Goal: Information Seeking & Learning: Learn about a topic

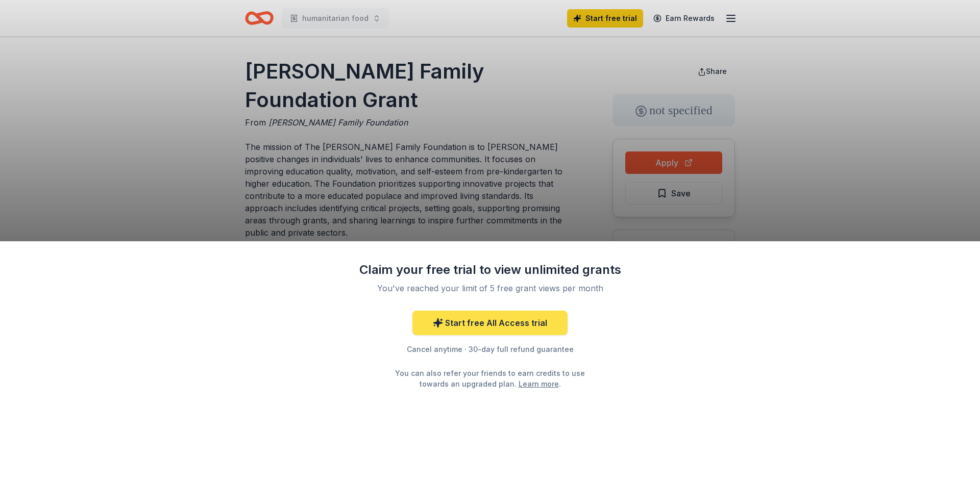
click at [532, 325] on link "Start free All Access trial" at bounding box center [489, 323] width 155 height 25
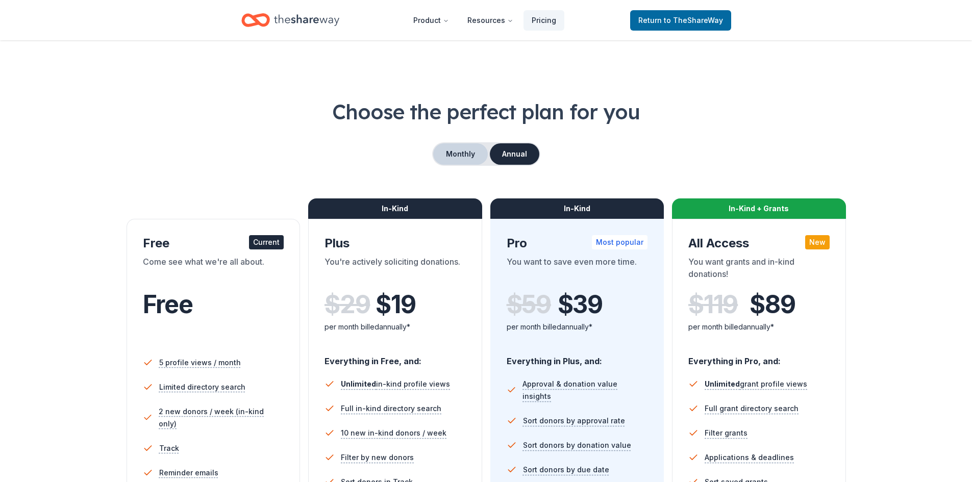
click at [456, 155] on button "Monthly" at bounding box center [460, 153] width 55 height 21
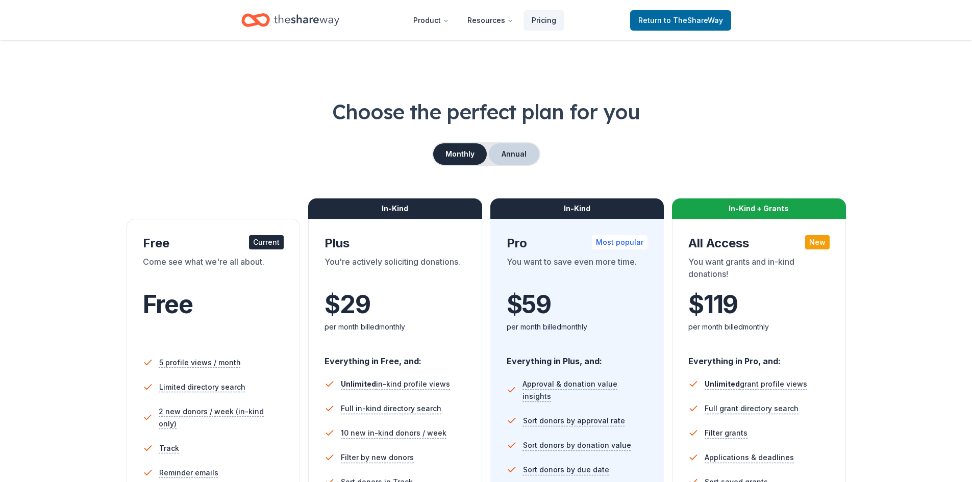
click at [520, 151] on button "Annual" at bounding box center [514, 153] width 51 height 21
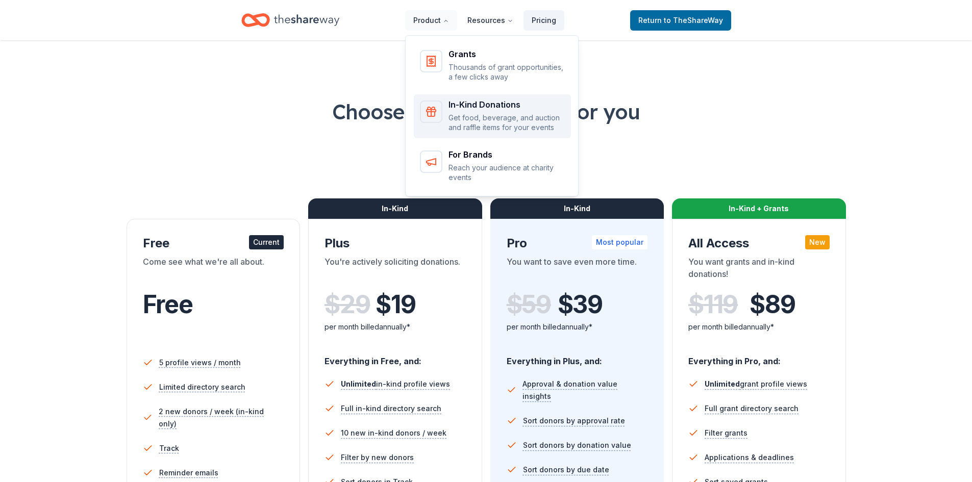
click at [514, 110] on div "In-Kind Donations Get food, beverage, and auction and raffle items for your eve…" at bounding box center [507, 117] width 116 height 32
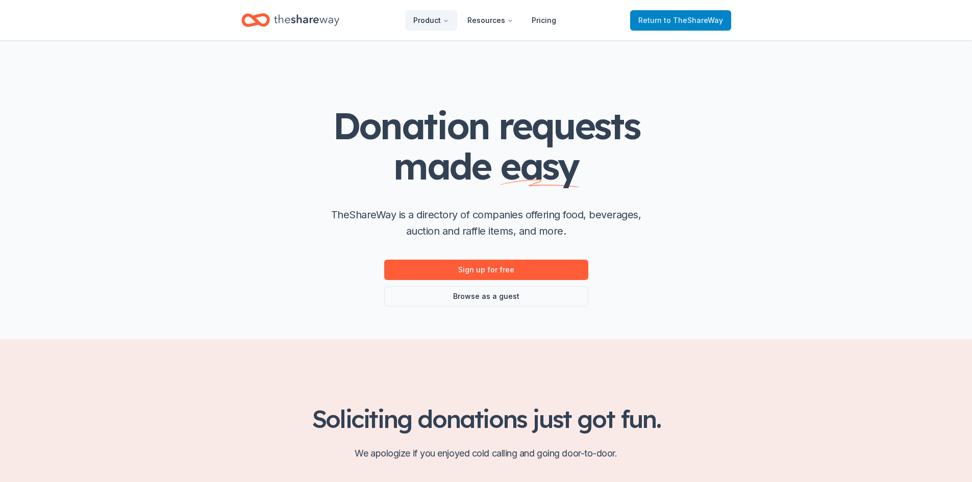
click at [702, 27] on link "Return to TheShareWay" at bounding box center [680, 20] width 101 height 20
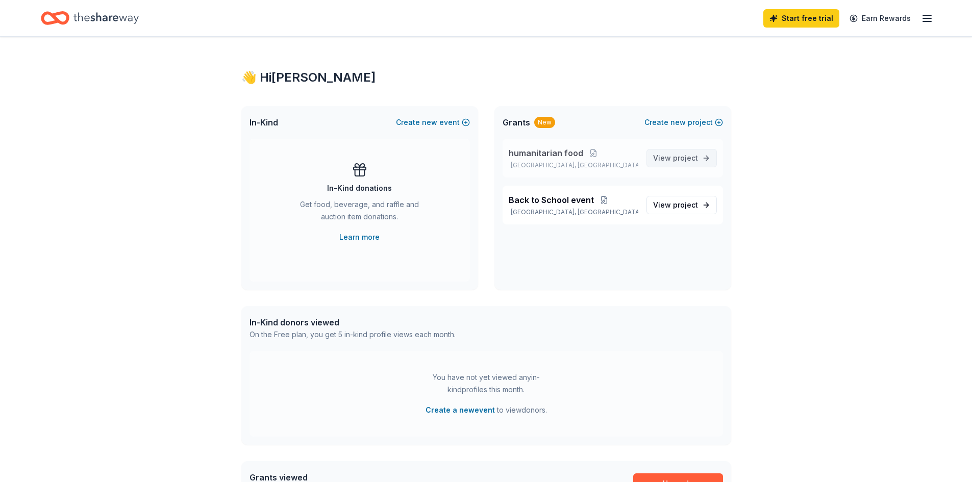
click at [680, 159] on span "project" at bounding box center [685, 158] width 25 height 9
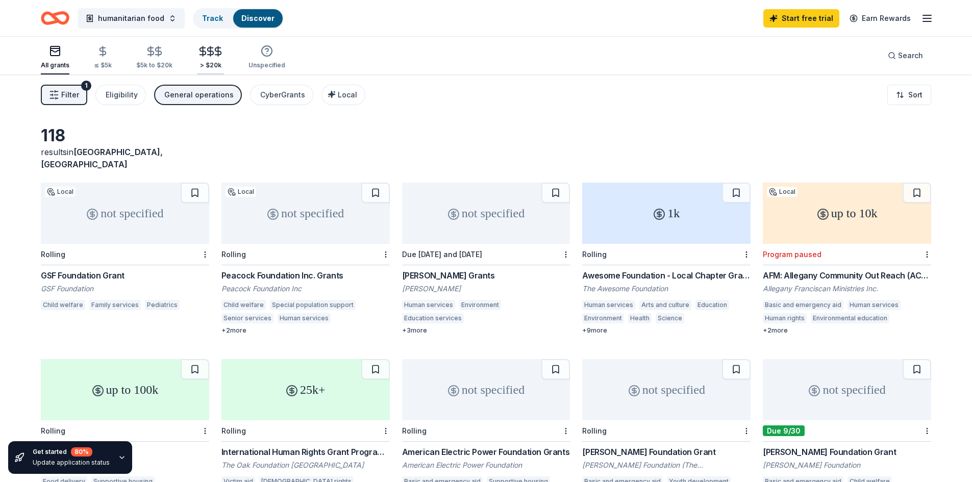
click at [206, 57] on icon "button" at bounding box center [211, 51] width 12 height 12
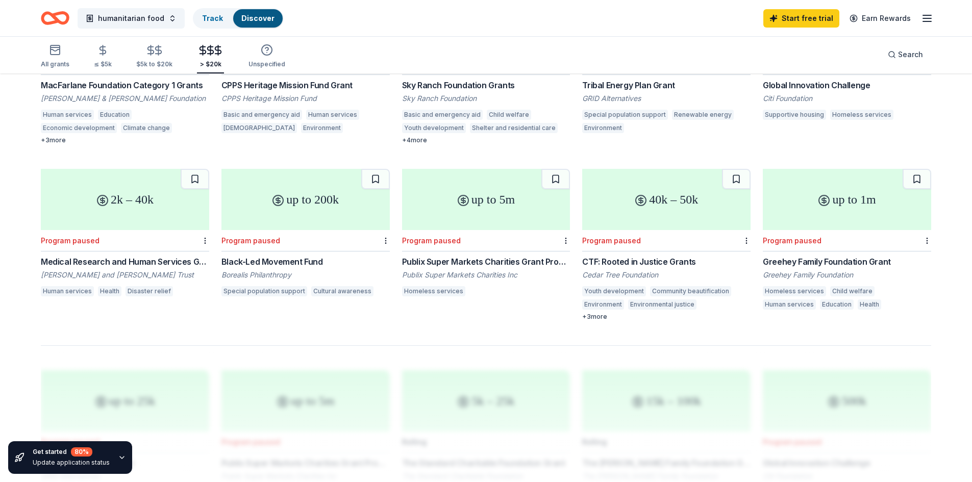
scroll to position [561, 0]
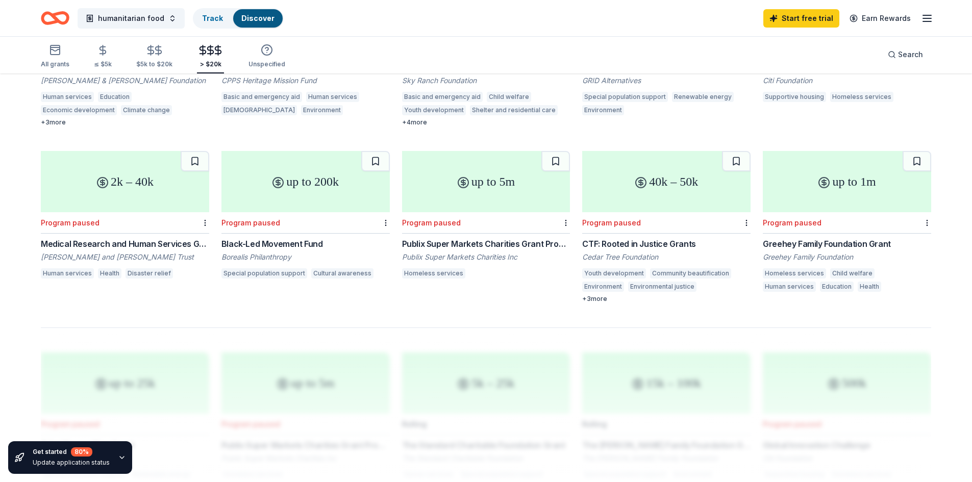
click at [477, 238] on div "Publix Super Markets Charities Grant Program: Housing and Shelter Programs" at bounding box center [486, 244] width 168 height 12
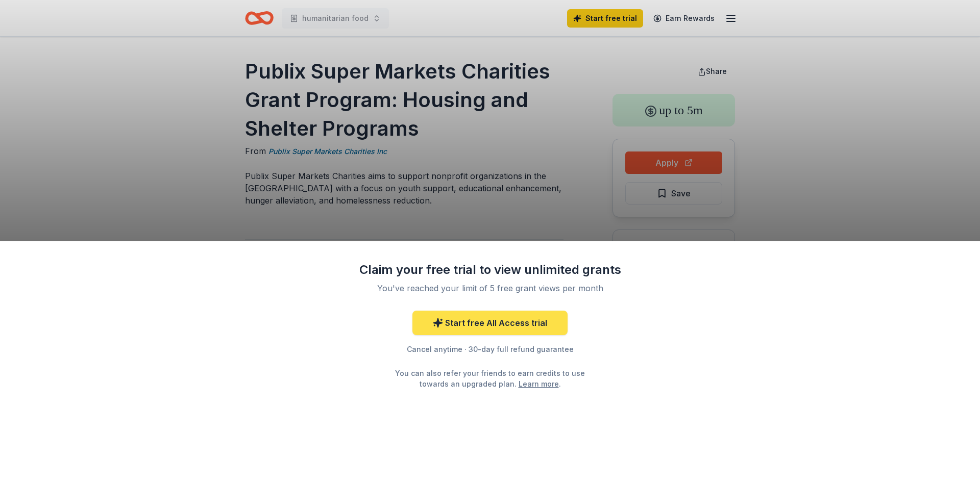
click at [482, 323] on link "Start free All Access trial" at bounding box center [489, 323] width 155 height 25
